Goal: Task Accomplishment & Management: Manage account settings

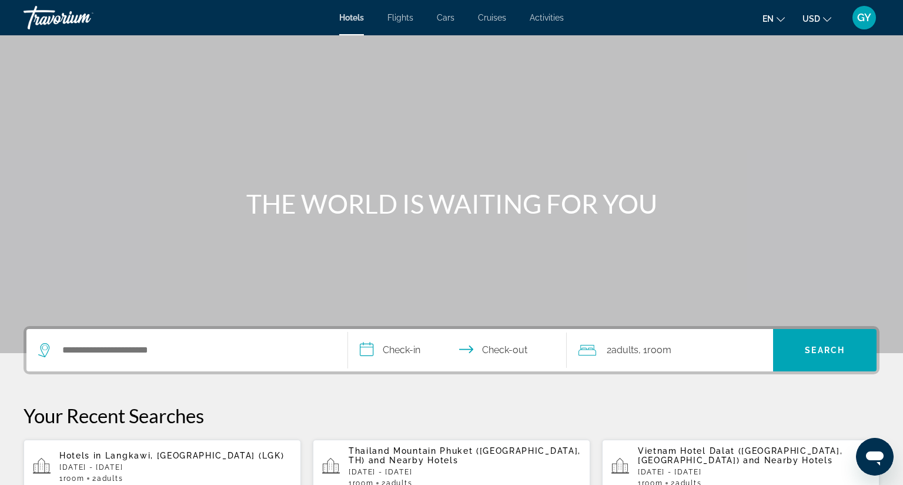
click at [857, 18] on span "GY" at bounding box center [864, 18] width 14 height 12
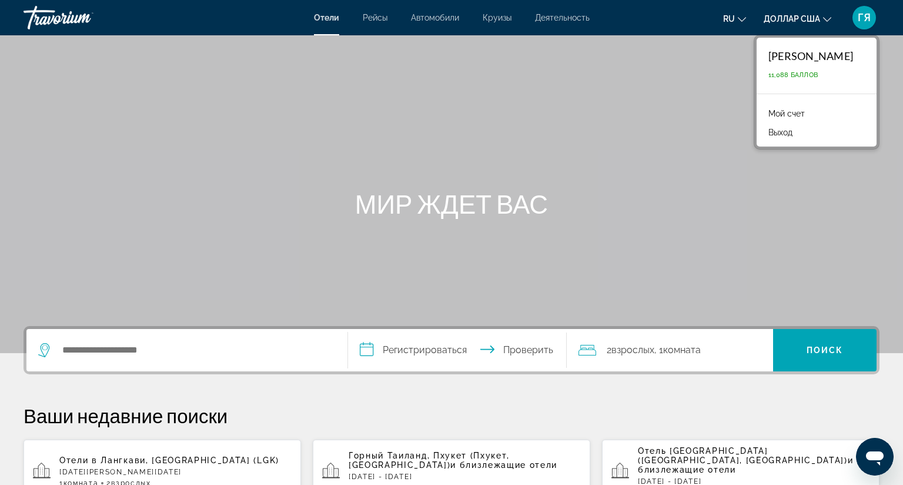
click at [708, 113] on div "Основное содержание" at bounding box center [451, 176] width 903 height 353
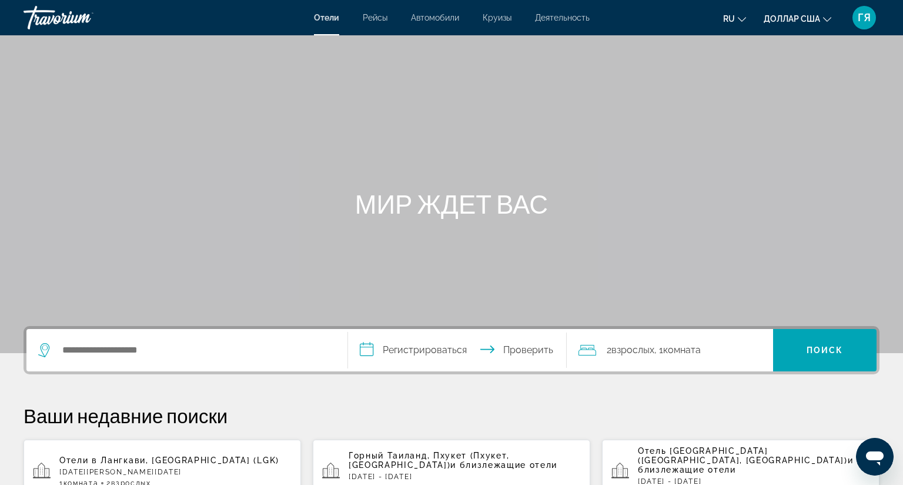
click at [858, 14] on font "ГЯ" at bounding box center [864, 17] width 13 height 12
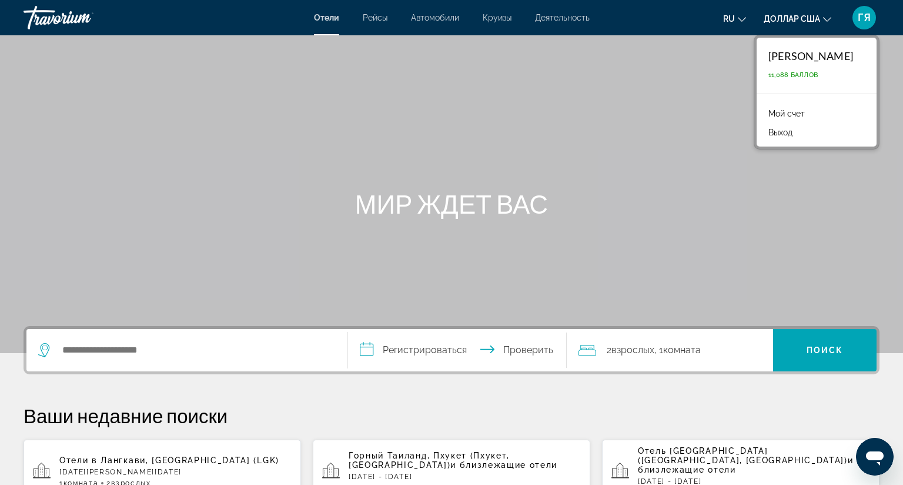
click at [817, 63] on div "Гульхан Есимова 11,088 баллов" at bounding box center [817, 66] width 120 height 56
click at [790, 116] on font "Мой счет" at bounding box center [786, 113] width 36 height 9
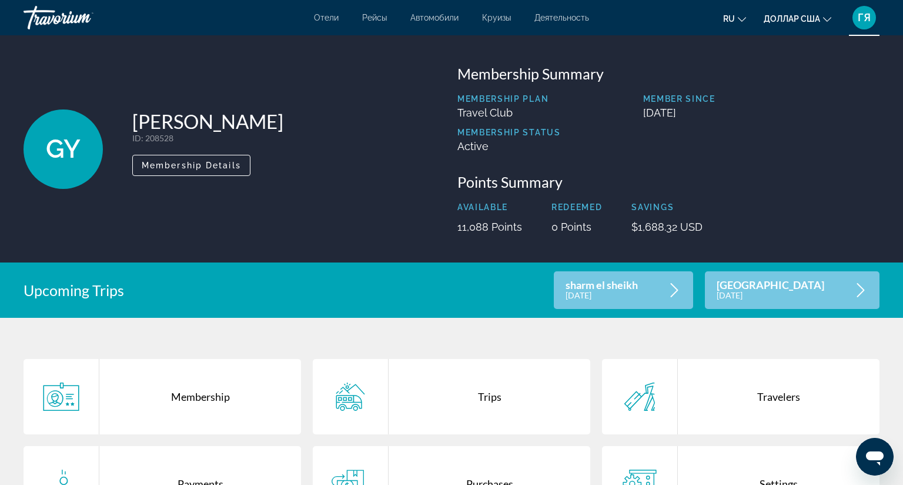
click at [62, 165] on div "GY" at bounding box center [63, 148] width 79 height 79
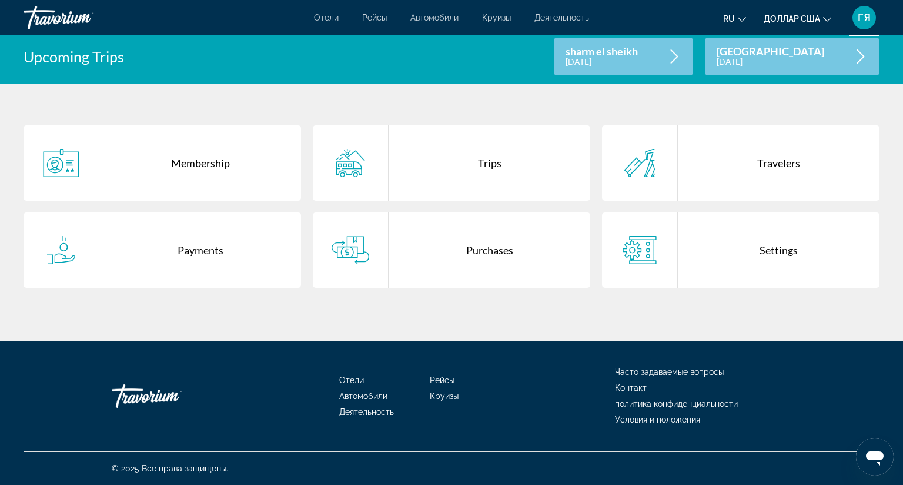
scroll to position [304, 0]
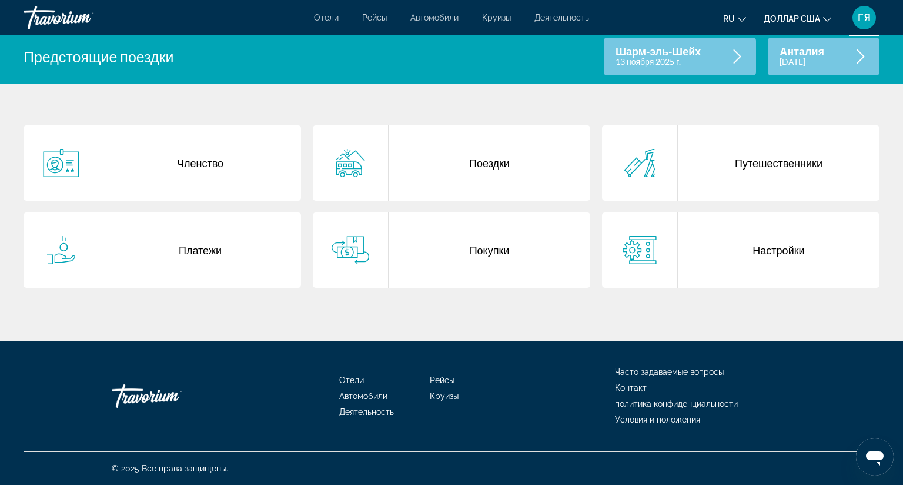
click at [486, 156] on font "Поездки" at bounding box center [489, 162] width 41 height 13
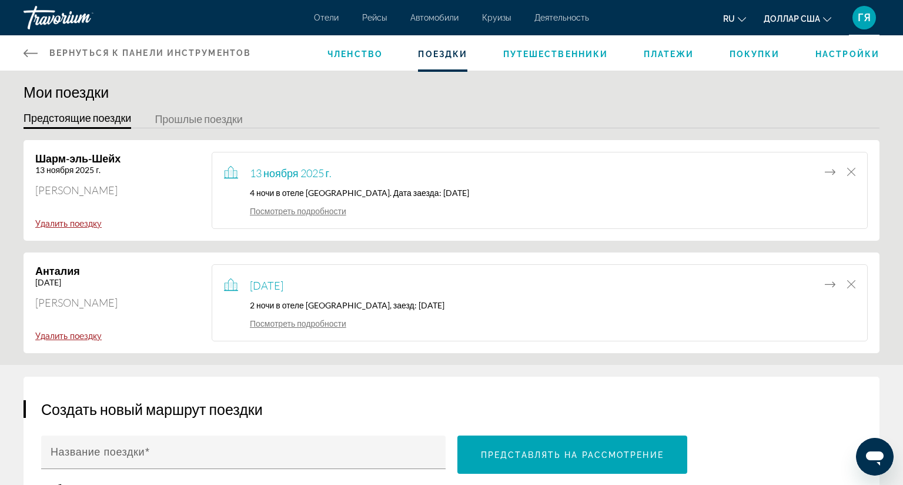
click at [665, 107] on div "Мои поездки Предстоящие поездки Прошлые поездки Шарм-эль-Шейх 13 ноября 2025 г.…" at bounding box center [451, 224] width 903 height 282
click at [825, 168] on icon "Переместить элемент в другую поездку" at bounding box center [830, 172] width 11 height 14
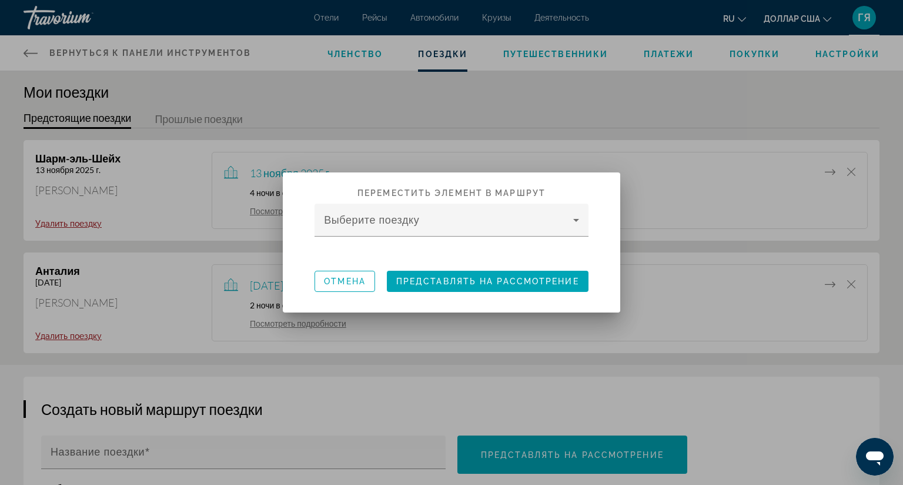
click at [780, 96] on div at bounding box center [451, 242] width 903 height 485
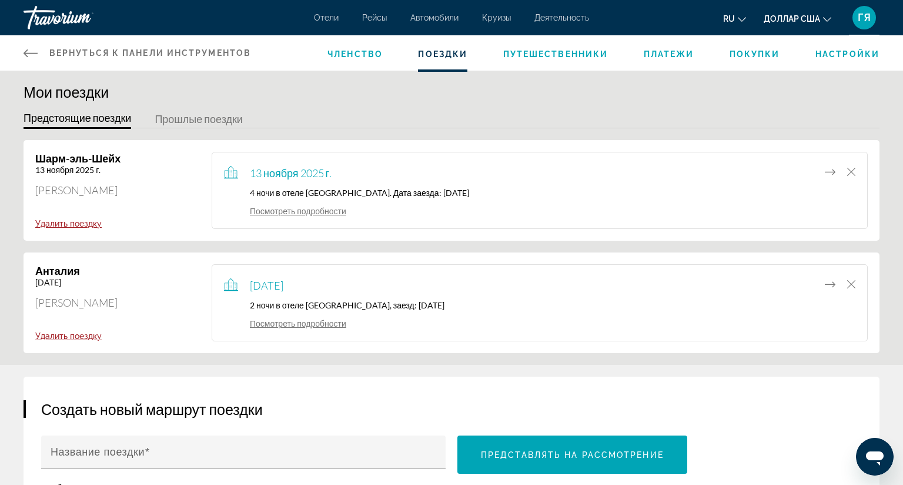
click at [31, 54] on icon "Основное содержание" at bounding box center [31, 53] width 14 height 8
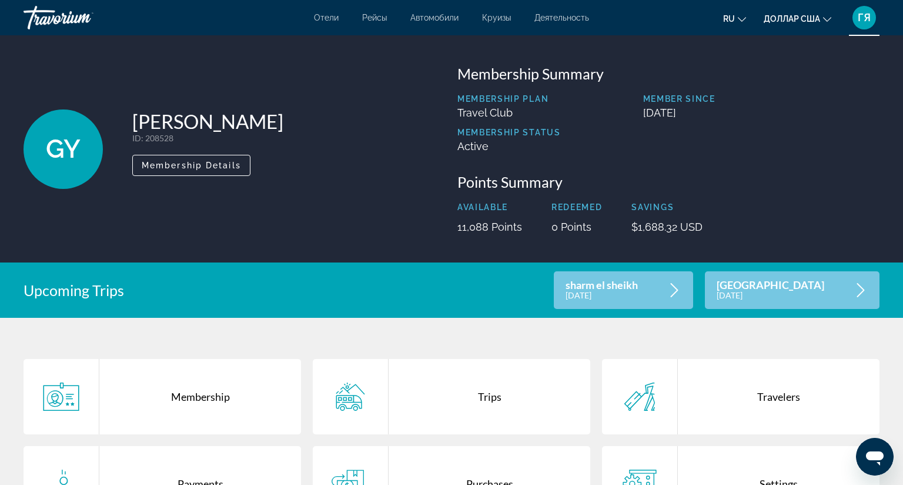
click at [858, 18] on font "ГЯ" at bounding box center [864, 17] width 13 height 12
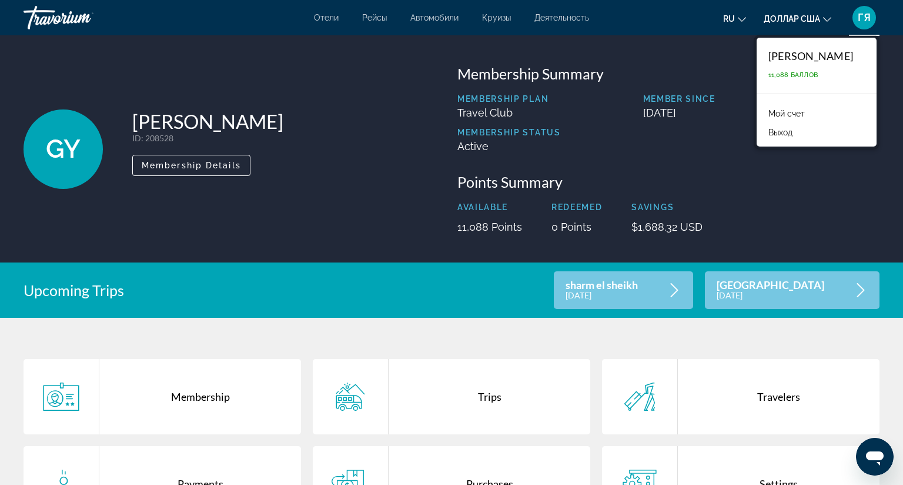
click at [693, 53] on div "GY Gulkhan Yessimova ID : 208528 Secondary Member Membership Details Membership…" at bounding box center [451, 148] width 903 height 227
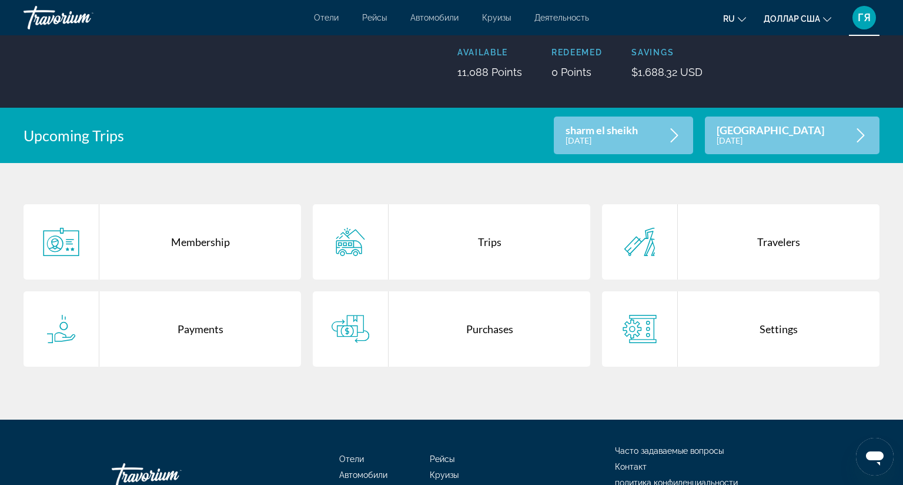
scroll to position [205, 0]
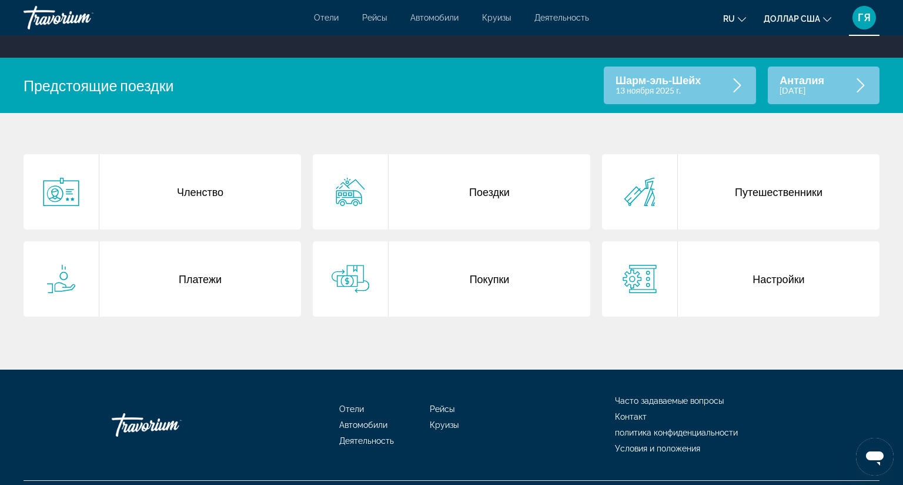
click at [766, 199] on div "Путешественники" at bounding box center [779, 191] width 202 height 75
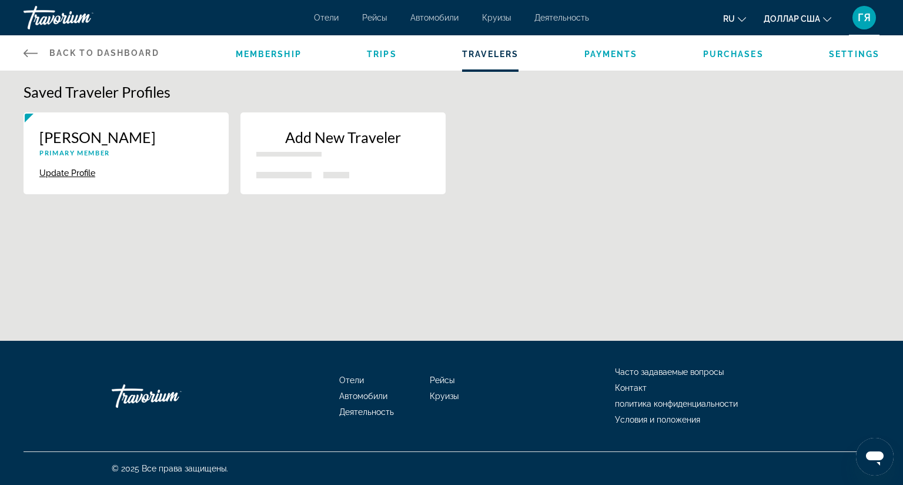
click at [136, 169] on div "Update Profile Delete" at bounding box center [125, 171] width 173 height 13
click at [35, 53] on icon "Основное содержание" at bounding box center [31, 53] width 14 height 8
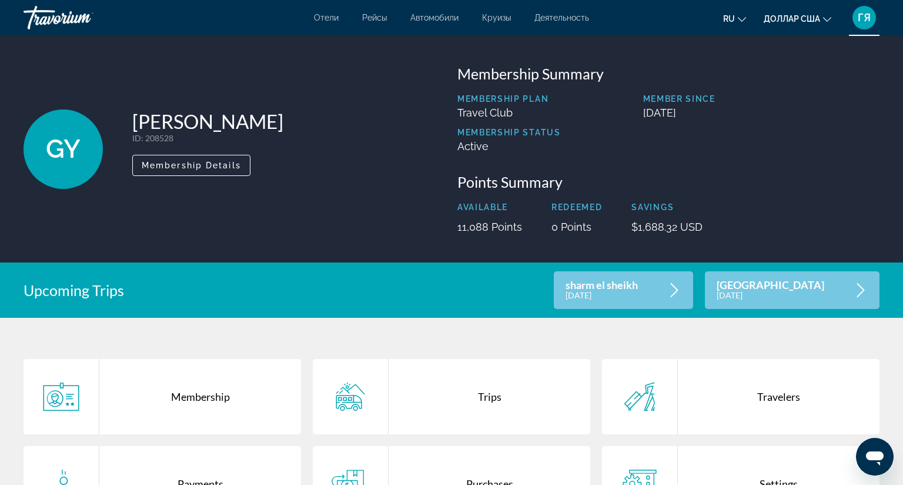
drag, startPoint x: 35, startPoint y: 53, endPoint x: 47, endPoint y: 159, distance: 107.1
click at [47, 159] on div "GY Gulkhan Yessimova ID : 208528 Secondary Member Membership Details Membership…" at bounding box center [451, 148] width 903 height 227
click at [47, 159] on span "GY" at bounding box center [63, 148] width 35 height 31
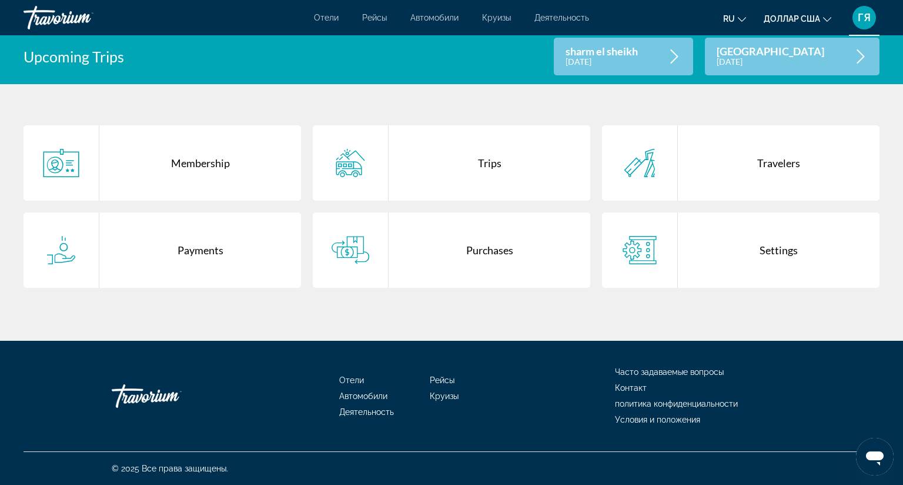
scroll to position [287, 0]
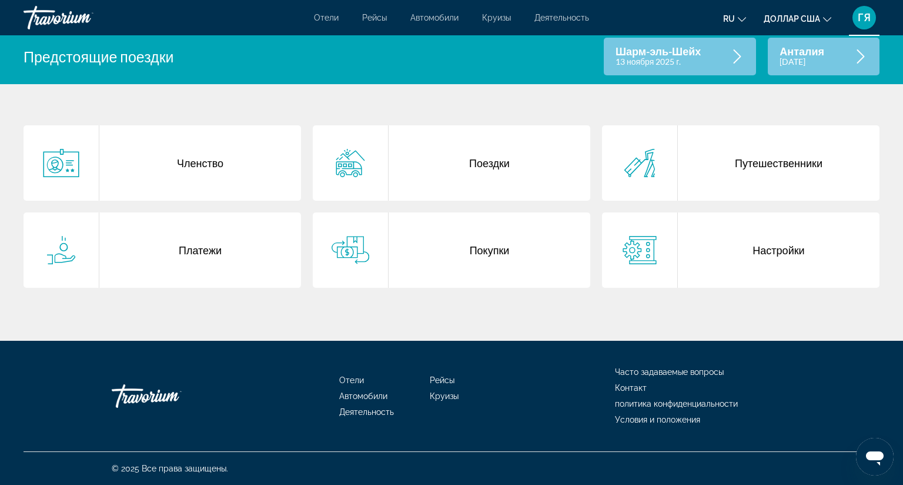
click at [54, 149] on icon "Основное содержание" at bounding box center [61, 163] width 38 height 28
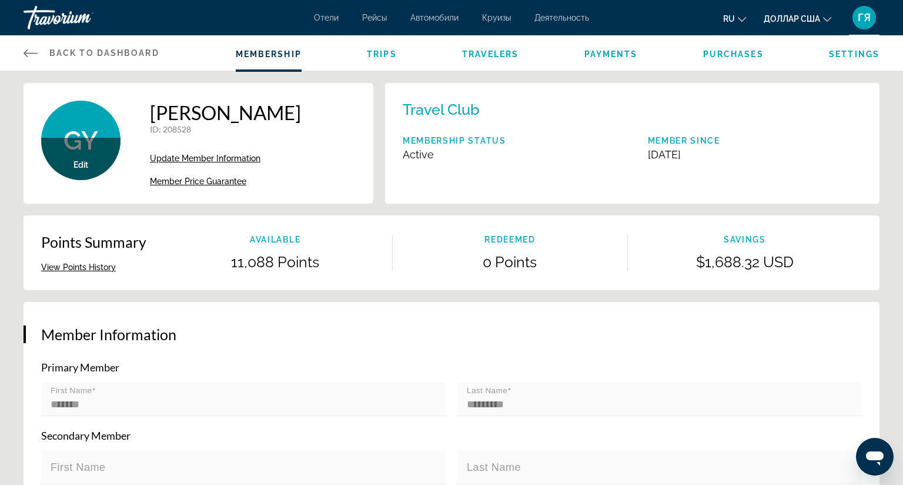
click at [24, 49] on icon "Основное содержание" at bounding box center [31, 53] width 14 height 14
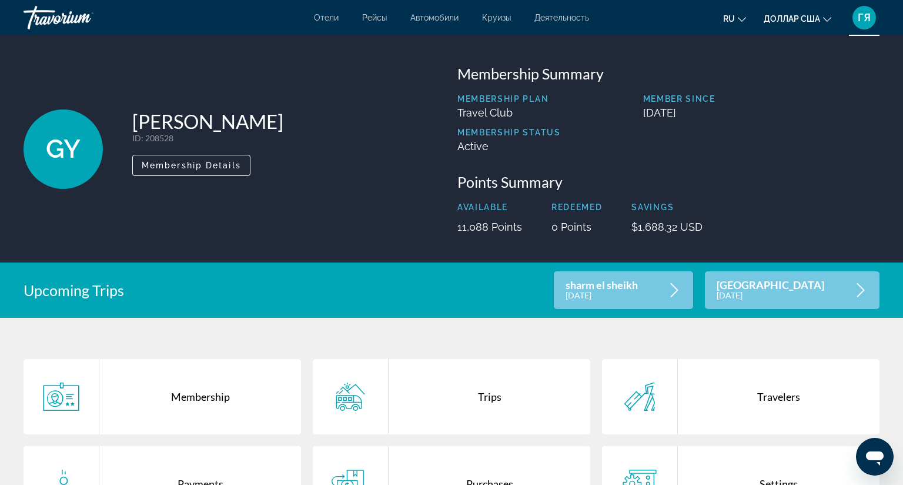
click at [62, 165] on div "GY" at bounding box center [63, 148] width 79 height 79
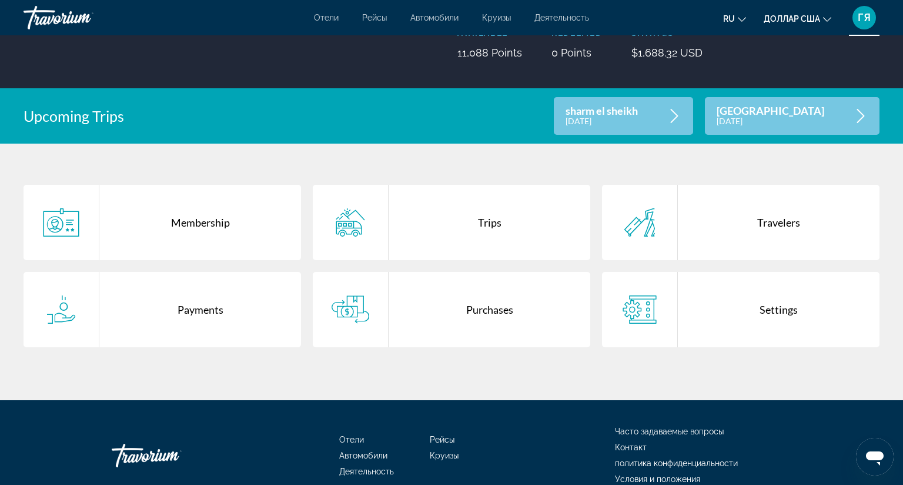
scroll to position [176, 0]
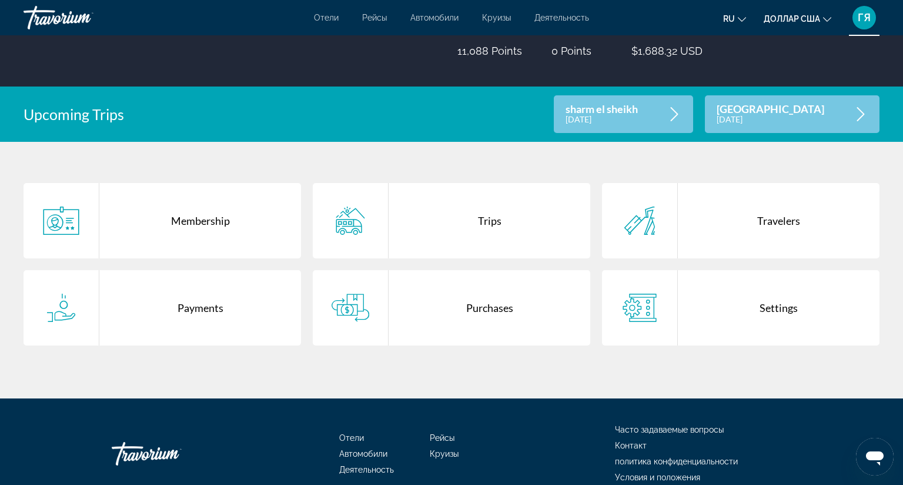
click at [627, 218] on icon "Основное содержание" at bounding box center [640, 220] width 38 height 28
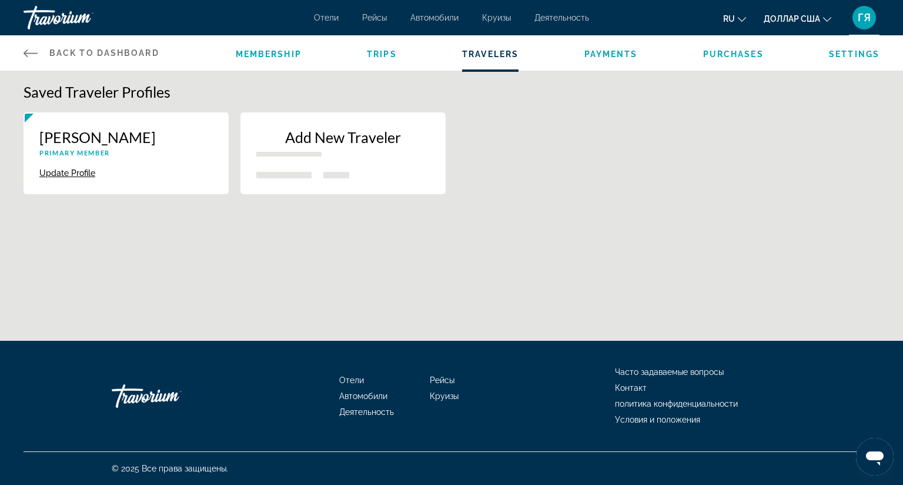
click at [31, 54] on icon "Основное содержание" at bounding box center [31, 53] width 14 height 14
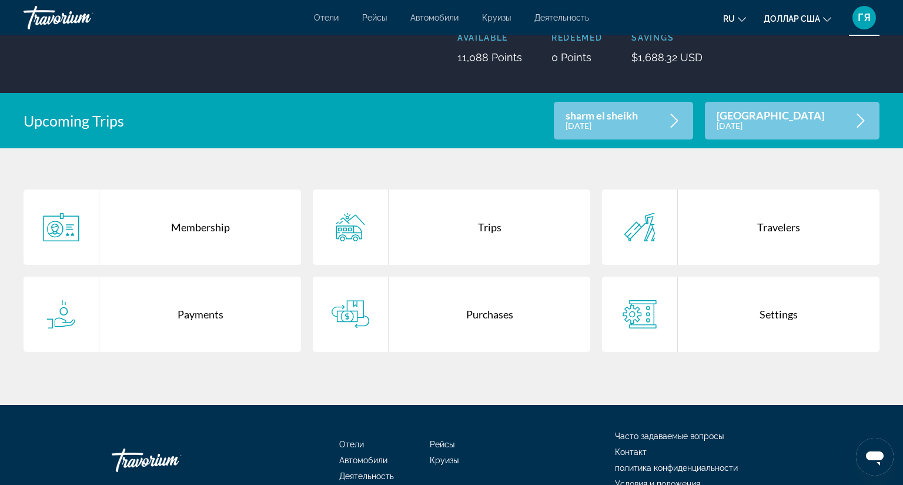
scroll to position [176, 0]
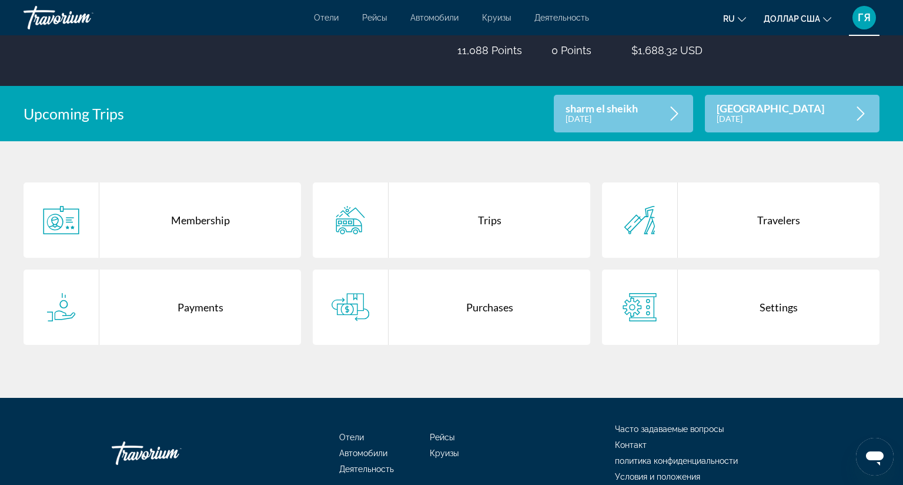
click at [54, 308] on icon "Основное содержание" at bounding box center [61, 307] width 38 height 28
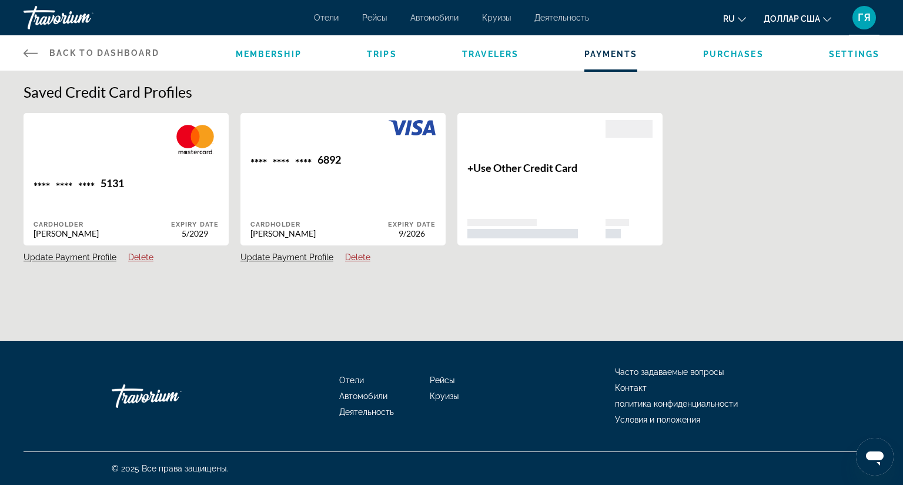
click at [26, 54] on icon "Основное содержание" at bounding box center [31, 53] width 14 height 8
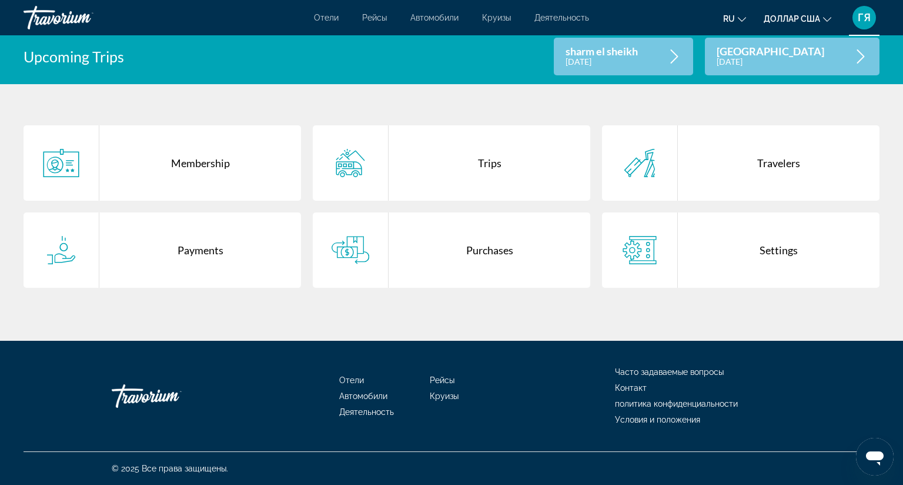
scroll to position [235, 0]
click at [489, 161] on div "Trips" at bounding box center [490, 162] width 202 height 75
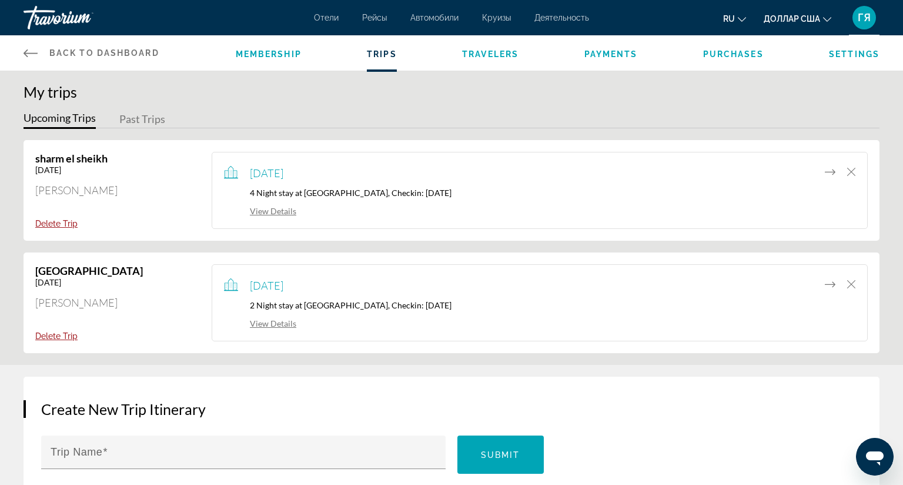
click at [31, 54] on icon "Основное содержание" at bounding box center [31, 53] width 14 height 14
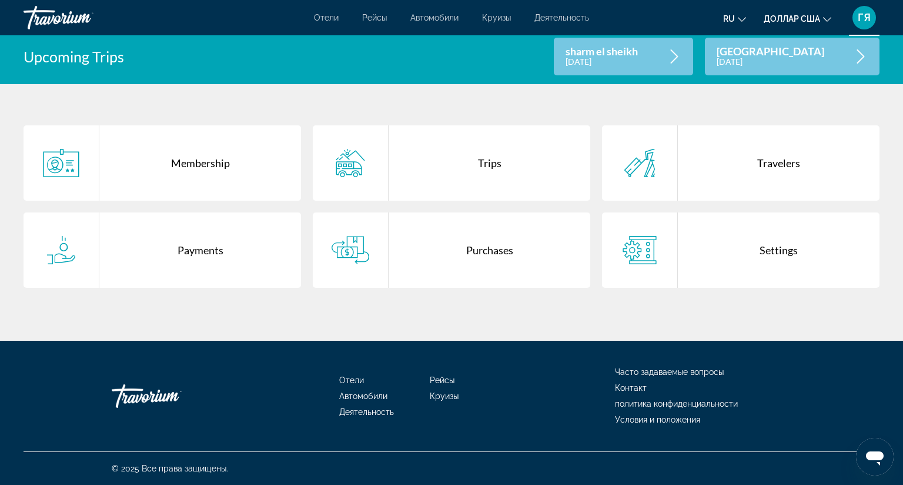
scroll to position [256, 0]
click at [499, 222] on div "Purchases" at bounding box center [490, 249] width 202 height 75
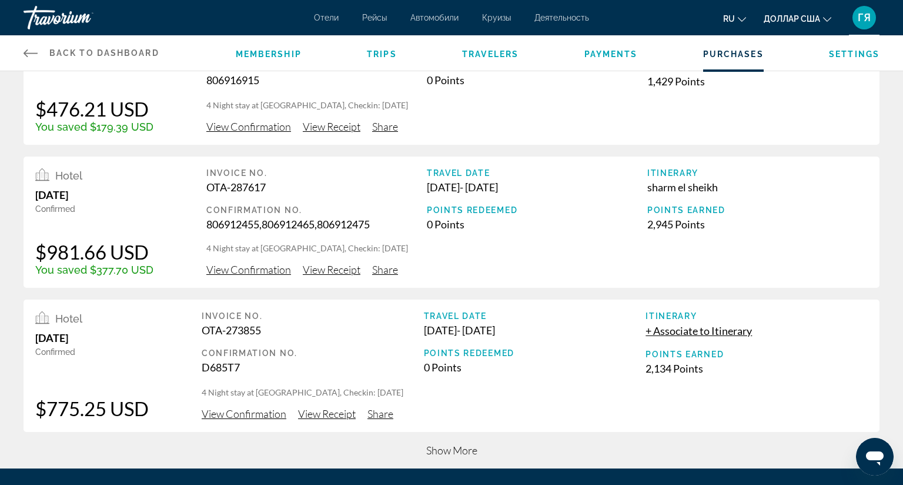
scroll to position [356, 0]
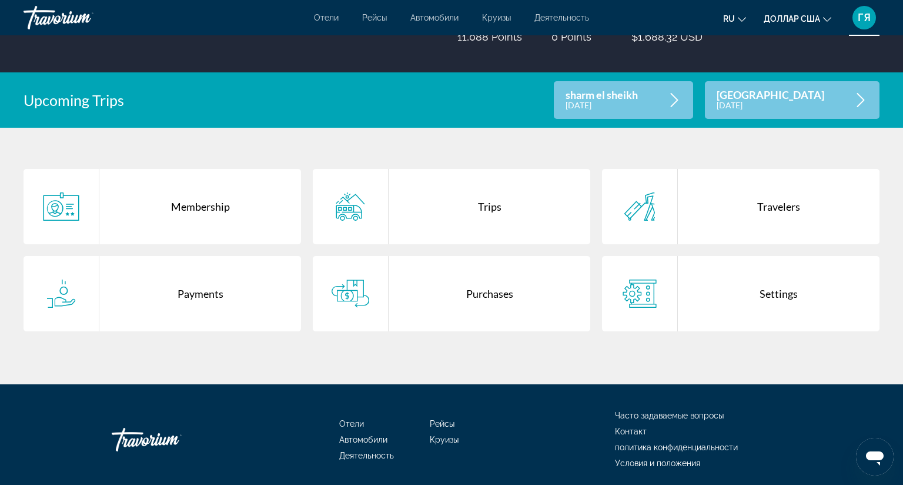
scroll to position [210, 0]
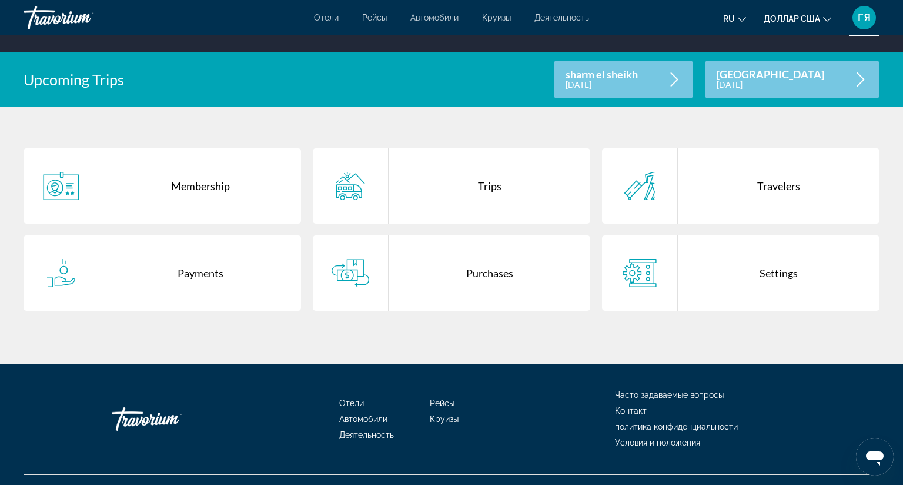
click at [655, 274] on div "Основное содержание" at bounding box center [640, 272] width 76 height 75
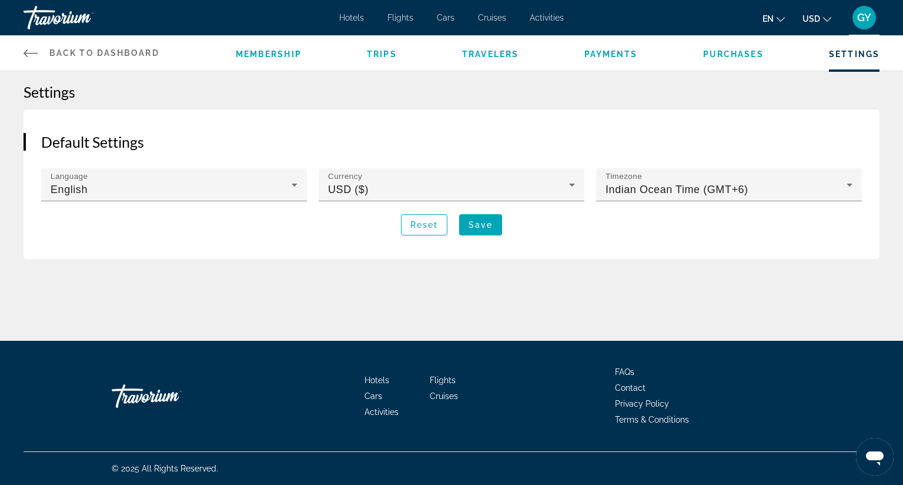
click at [24, 55] on icon "Main content" at bounding box center [31, 53] width 14 height 14
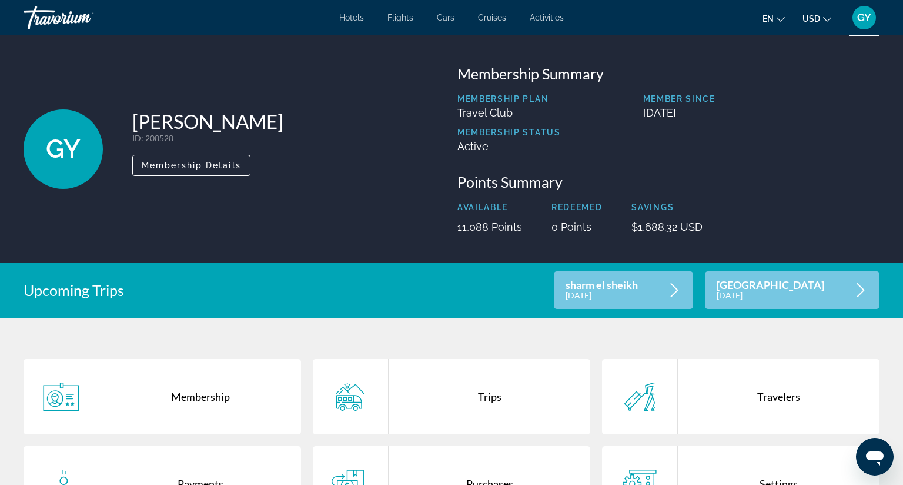
click at [859, 16] on span "GY" at bounding box center [864, 18] width 14 height 12
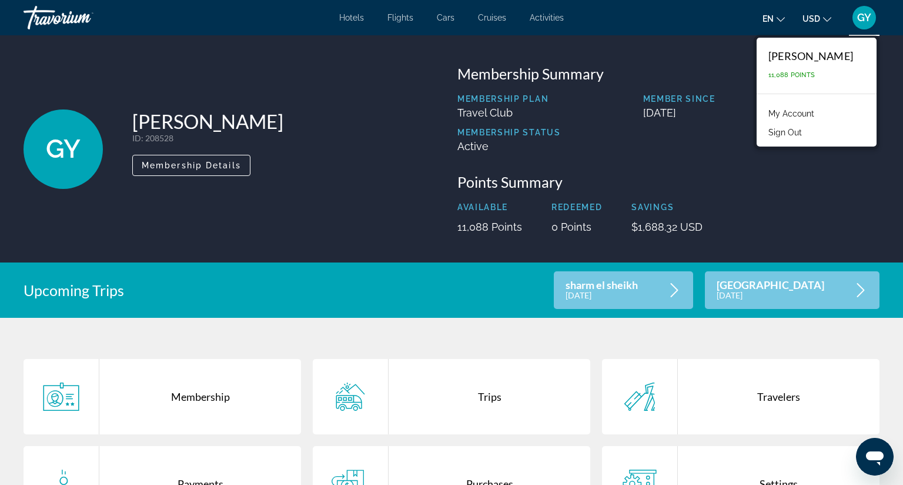
click at [784, 113] on link "My Account" at bounding box center [792, 113] width 58 height 15
